Goal: Check status: Check status

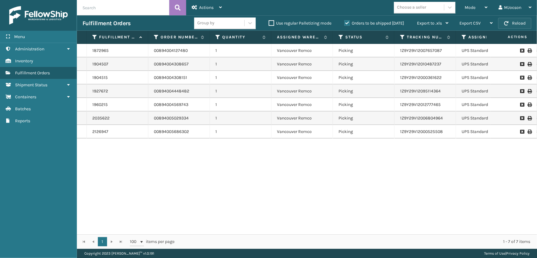
click at [518, 25] on button "Reload" at bounding box center [514, 23] width 33 height 11
click at [515, 24] on button "Reload" at bounding box center [514, 23] width 33 height 11
